Goal: Task Accomplishment & Management: Manage account settings

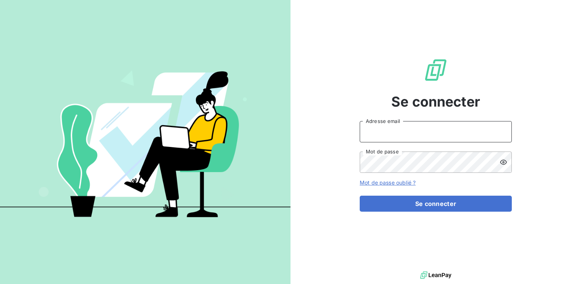
click at [370, 132] on input "Adresse email" at bounding box center [436, 131] width 152 height 21
type input "[EMAIL_ADDRESS][PERSON_NAME][DOMAIN_NAME]"
click at [360, 195] on button "Se connecter" at bounding box center [436, 203] width 152 height 16
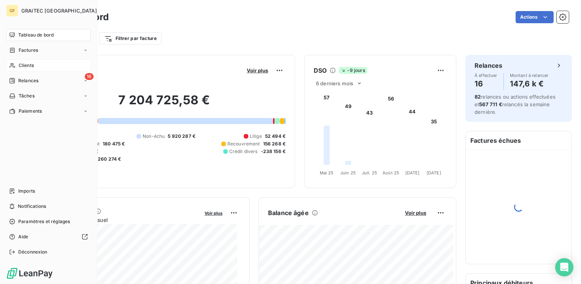
click at [27, 66] on span "Clients" at bounding box center [26, 65] width 15 height 7
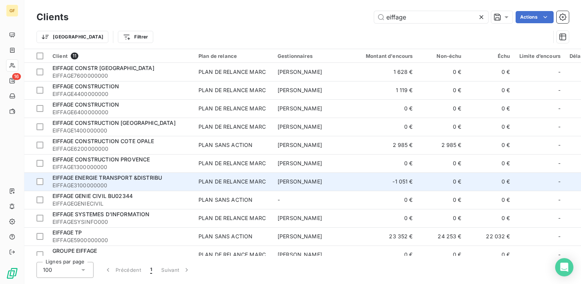
type input "eiffage"
click at [239, 182] on div "PLAN DE RELANCE MARC" at bounding box center [231, 181] width 67 height 8
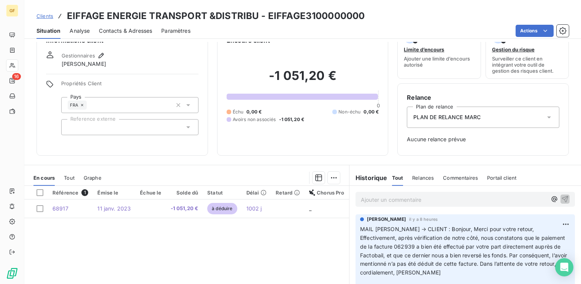
scroll to position [38, 0]
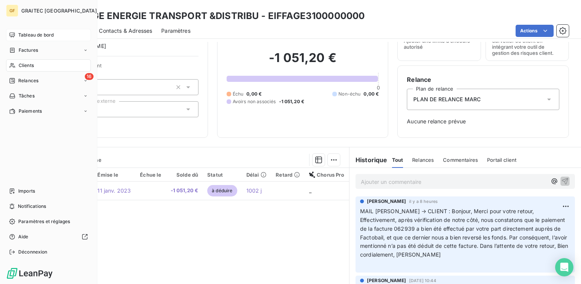
click at [33, 31] on div "Tableau de bord" at bounding box center [48, 35] width 85 height 12
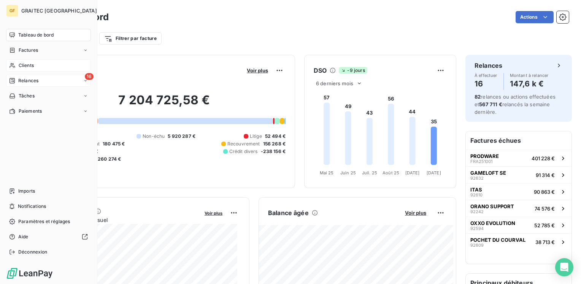
click at [23, 79] on span "Relances" at bounding box center [28, 80] width 20 height 7
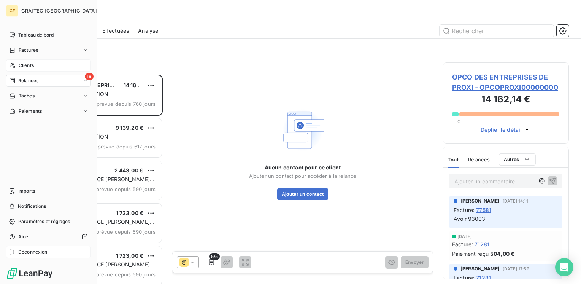
click at [36, 252] on span "Déconnexion" at bounding box center [32, 251] width 29 height 7
